Goal: Information Seeking & Learning: Learn about a topic

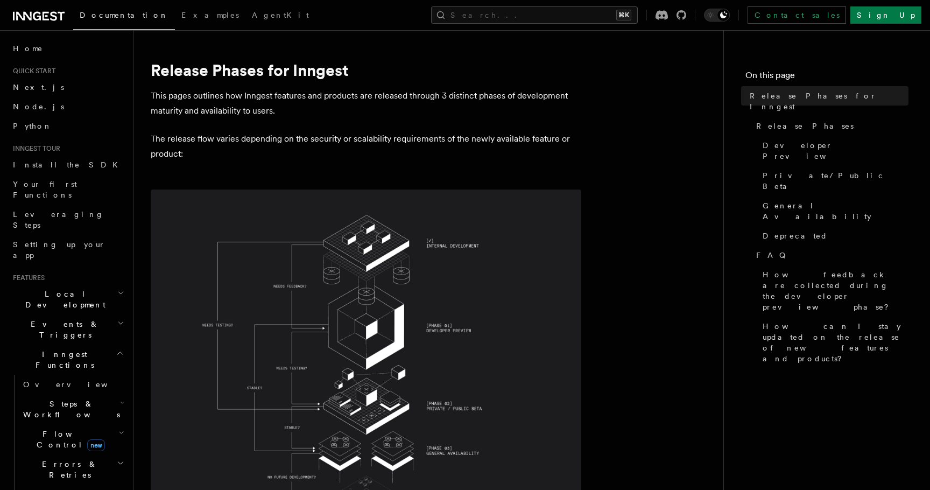
scroll to position [393, 0]
